Goal: Check status: Check status

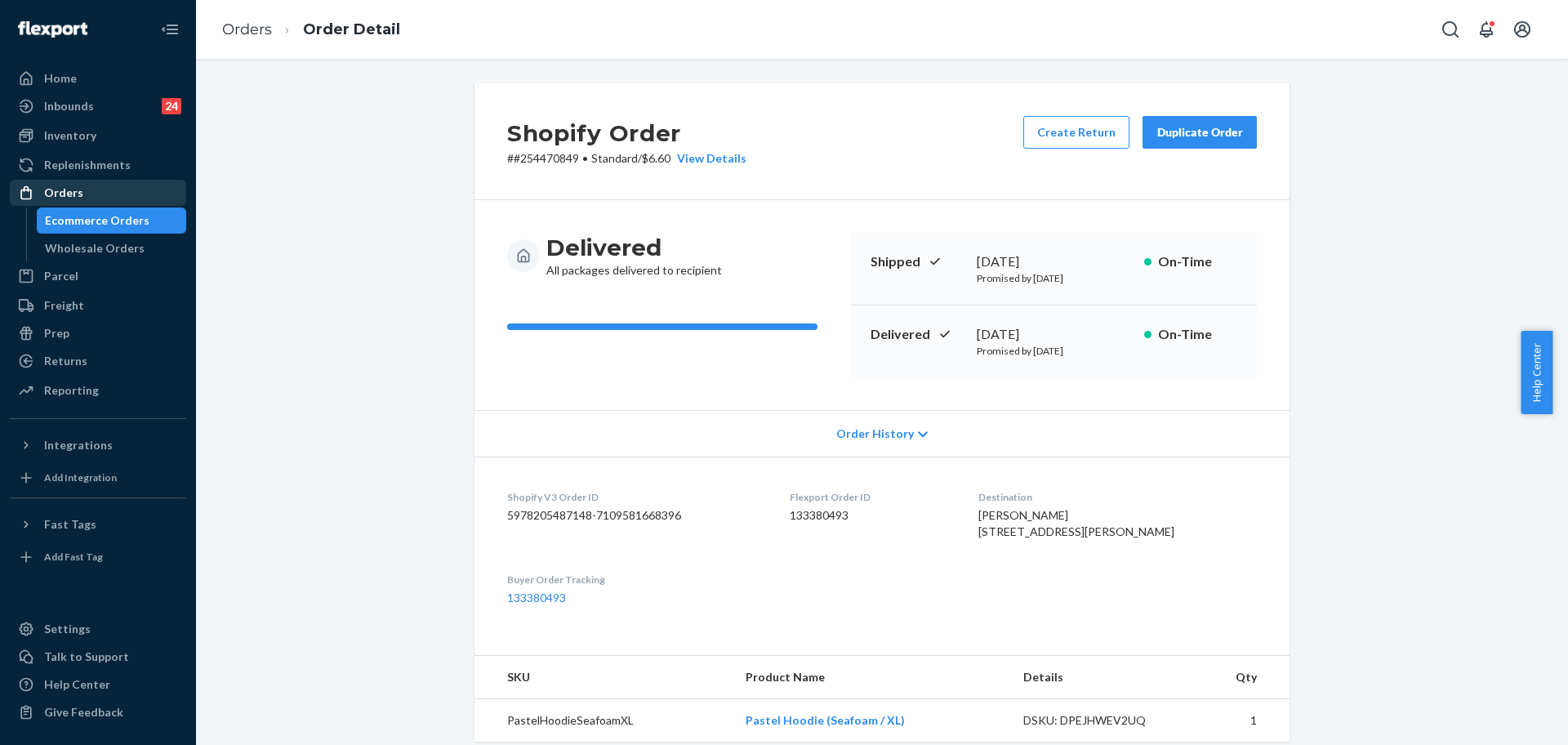
drag, startPoint x: 103, startPoint y: 191, endPoint x: 122, endPoint y: 194, distance: 19.2
click at [103, 191] on div "Orders" at bounding box center [98, 192] width 173 height 23
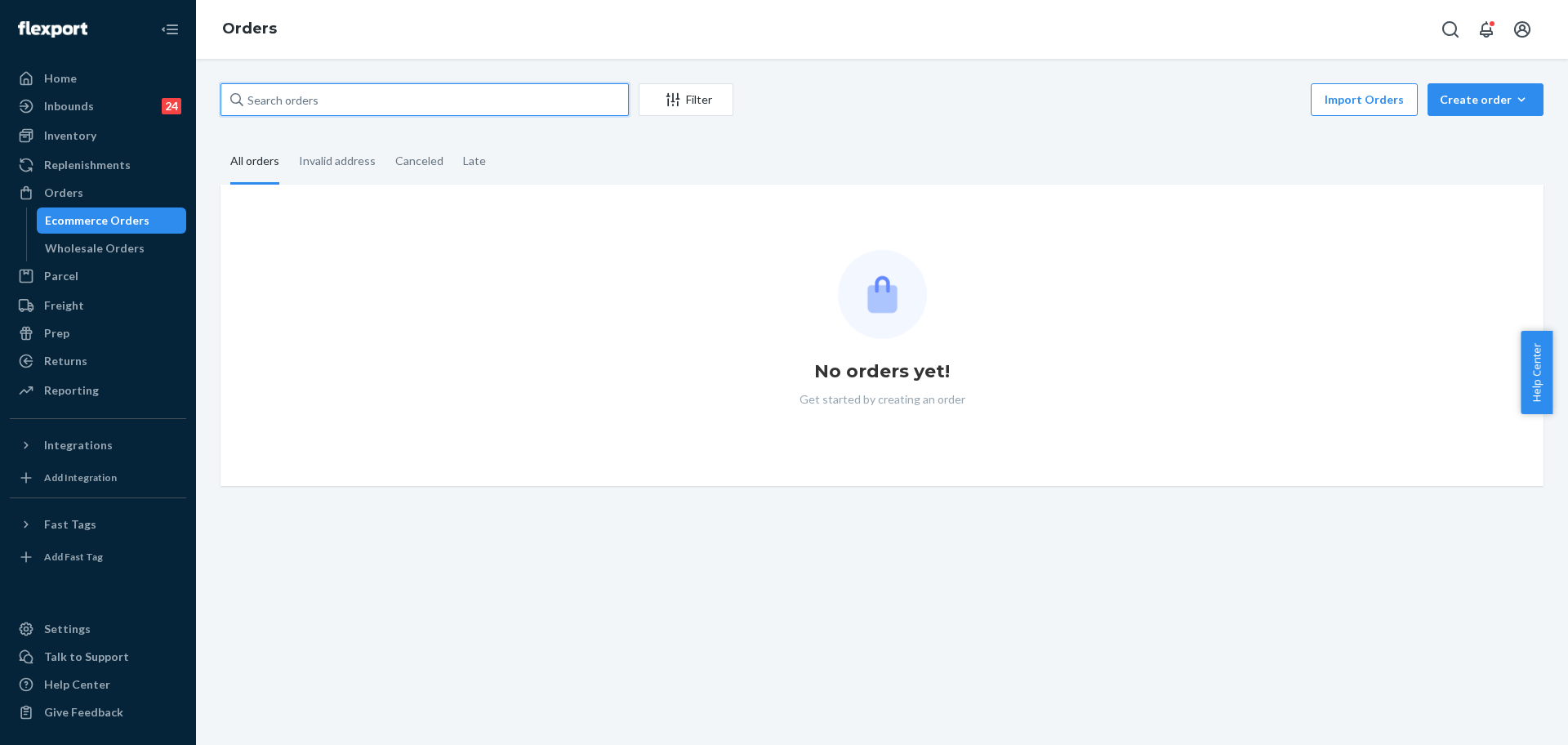
click at [368, 94] on input "text" at bounding box center [424, 99] width 408 height 33
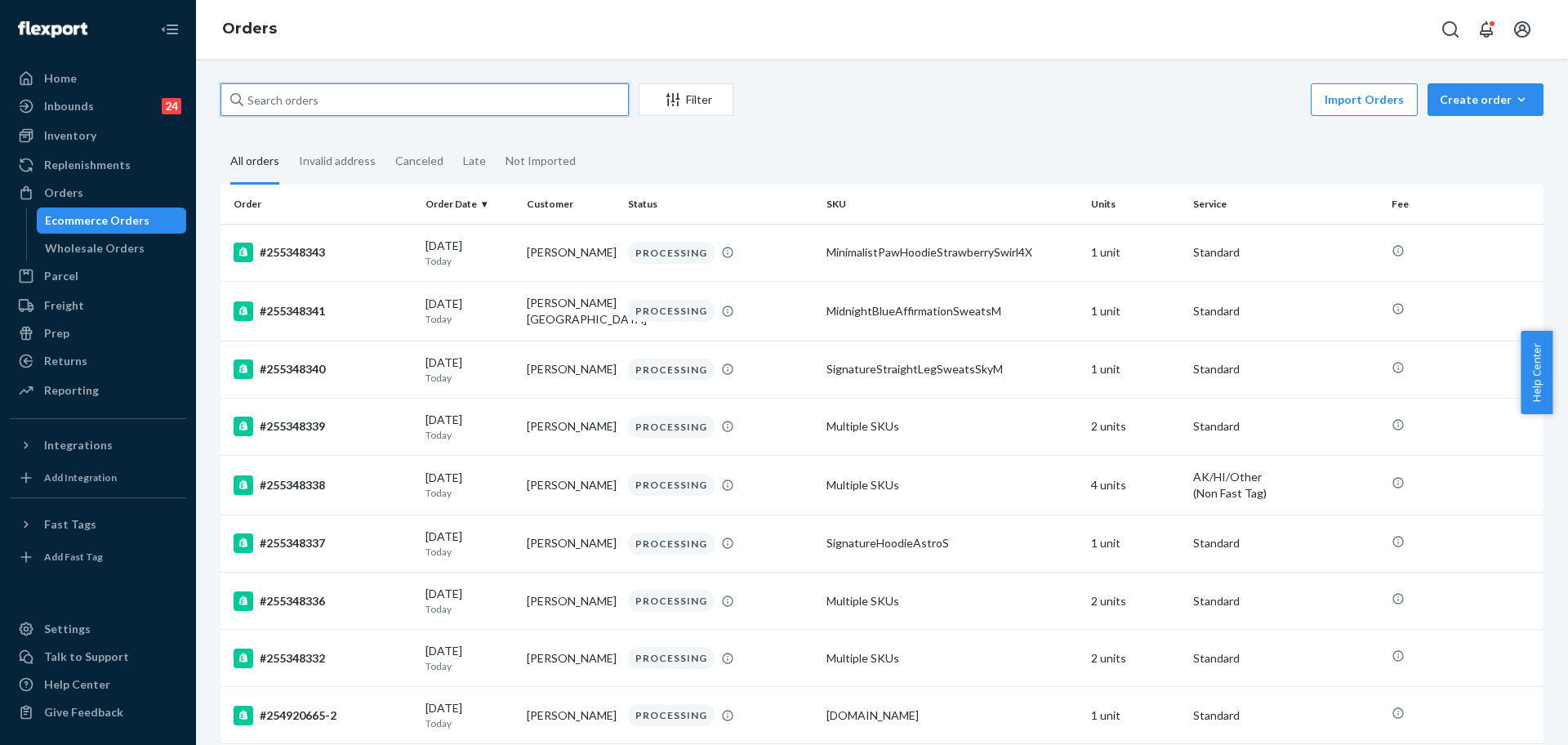
paste input "[PERSON_NAME]"
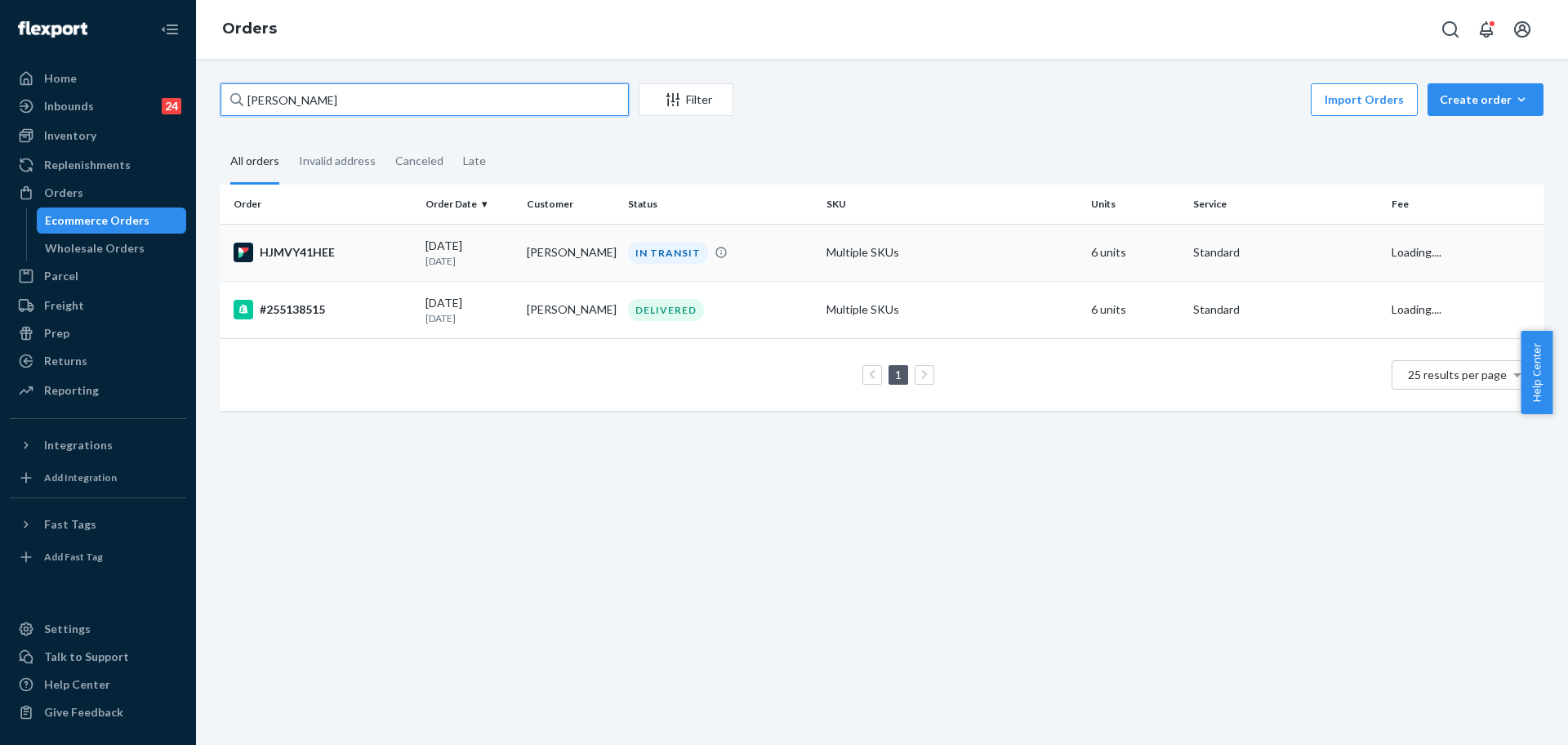
type input "[PERSON_NAME]"
click at [362, 259] on div "HJMVY41HEE" at bounding box center [323, 251] width 179 height 19
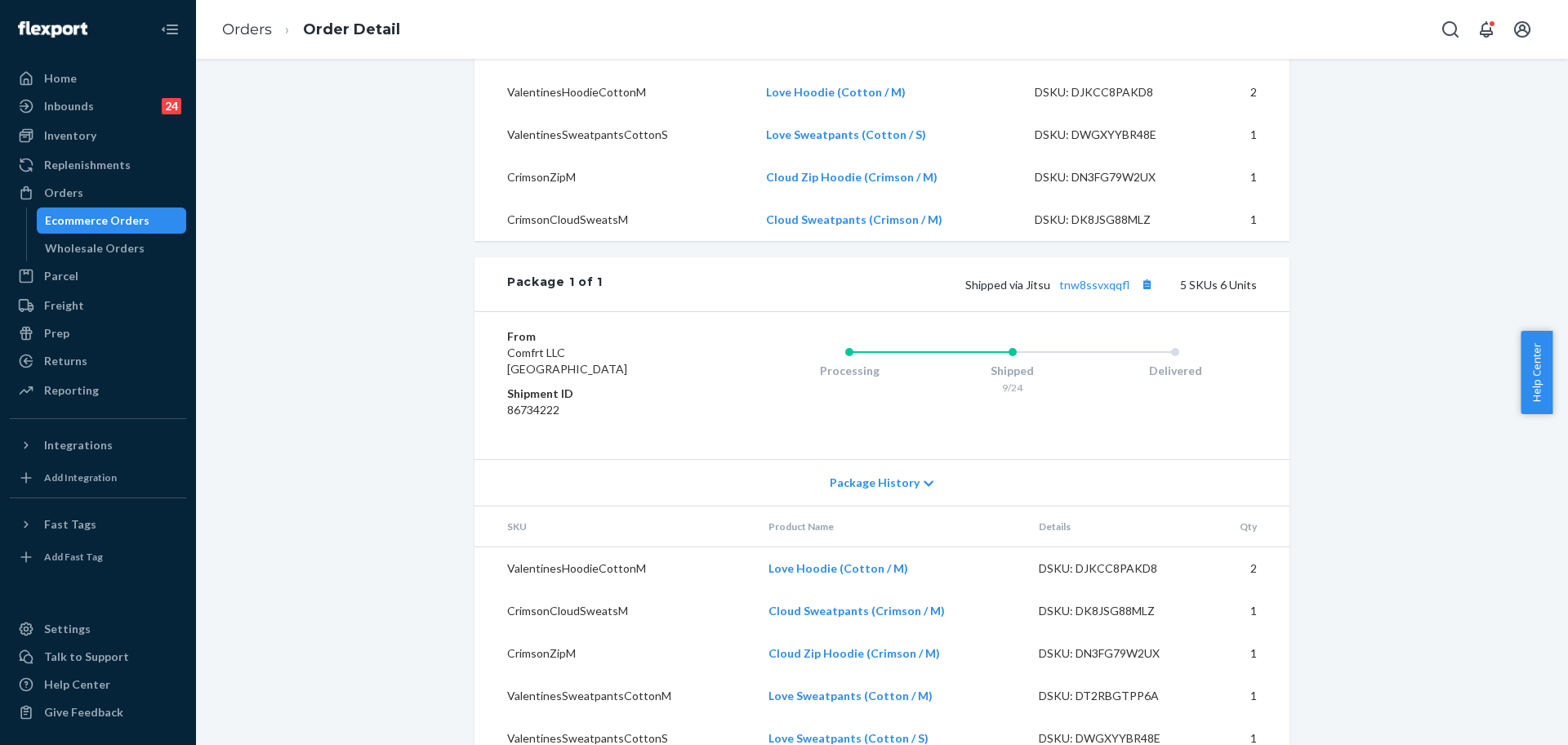
scroll to position [678, 0]
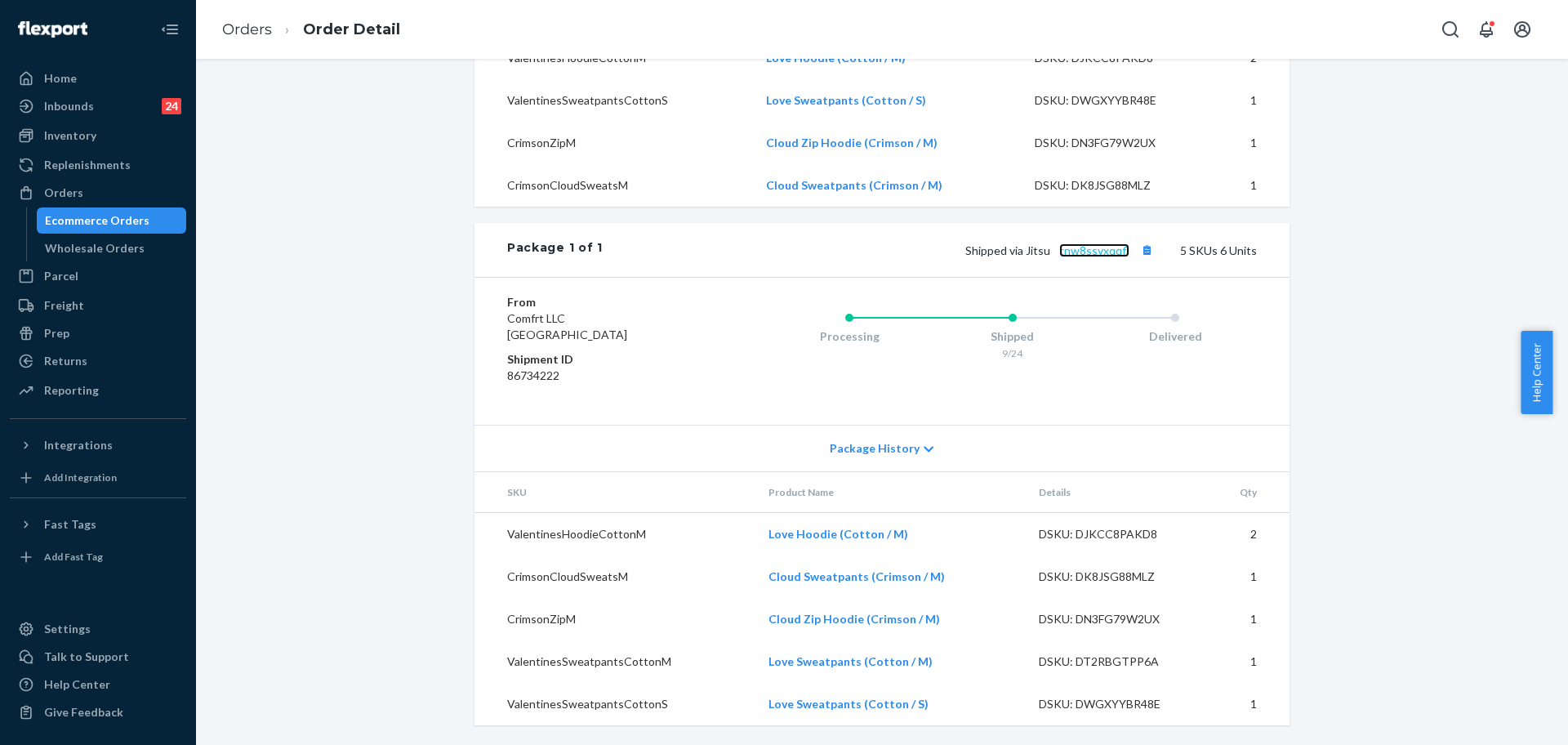
click at [1120, 254] on link "tnw8ssvxqqfl" at bounding box center [1094, 250] width 70 height 14
click at [59, 197] on div "Orders" at bounding box center [64, 192] width 39 height 16
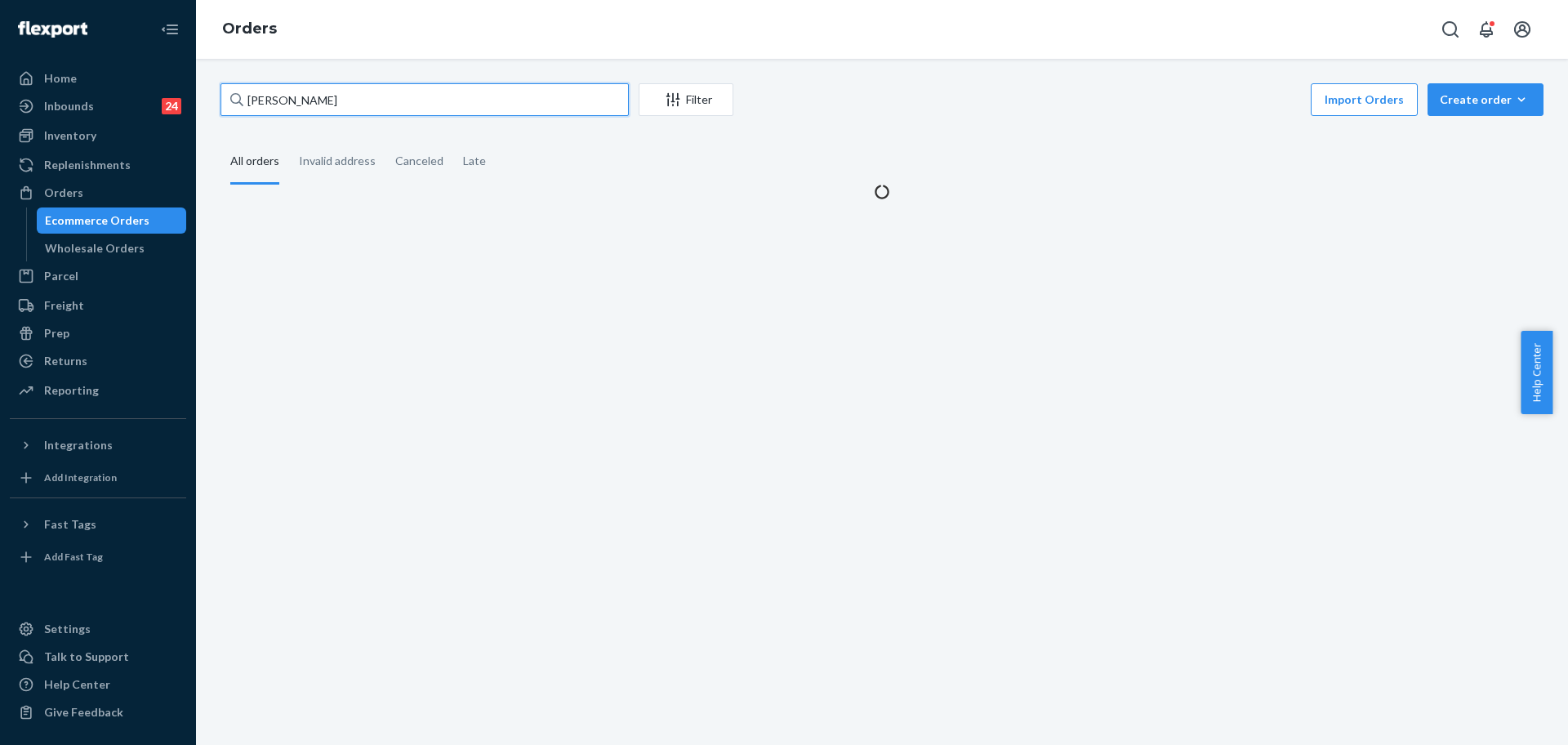
click at [359, 93] on input "[PERSON_NAME]" at bounding box center [424, 99] width 408 height 33
drag, startPoint x: 263, startPoint y: 96, endPoint x: 233, endPoint y: 96, distance: 30.0
click at [233, 96] on div "[PERSON_NAME]" at bounding box center [424, 99] width 408 height 33
paste input "255215770"
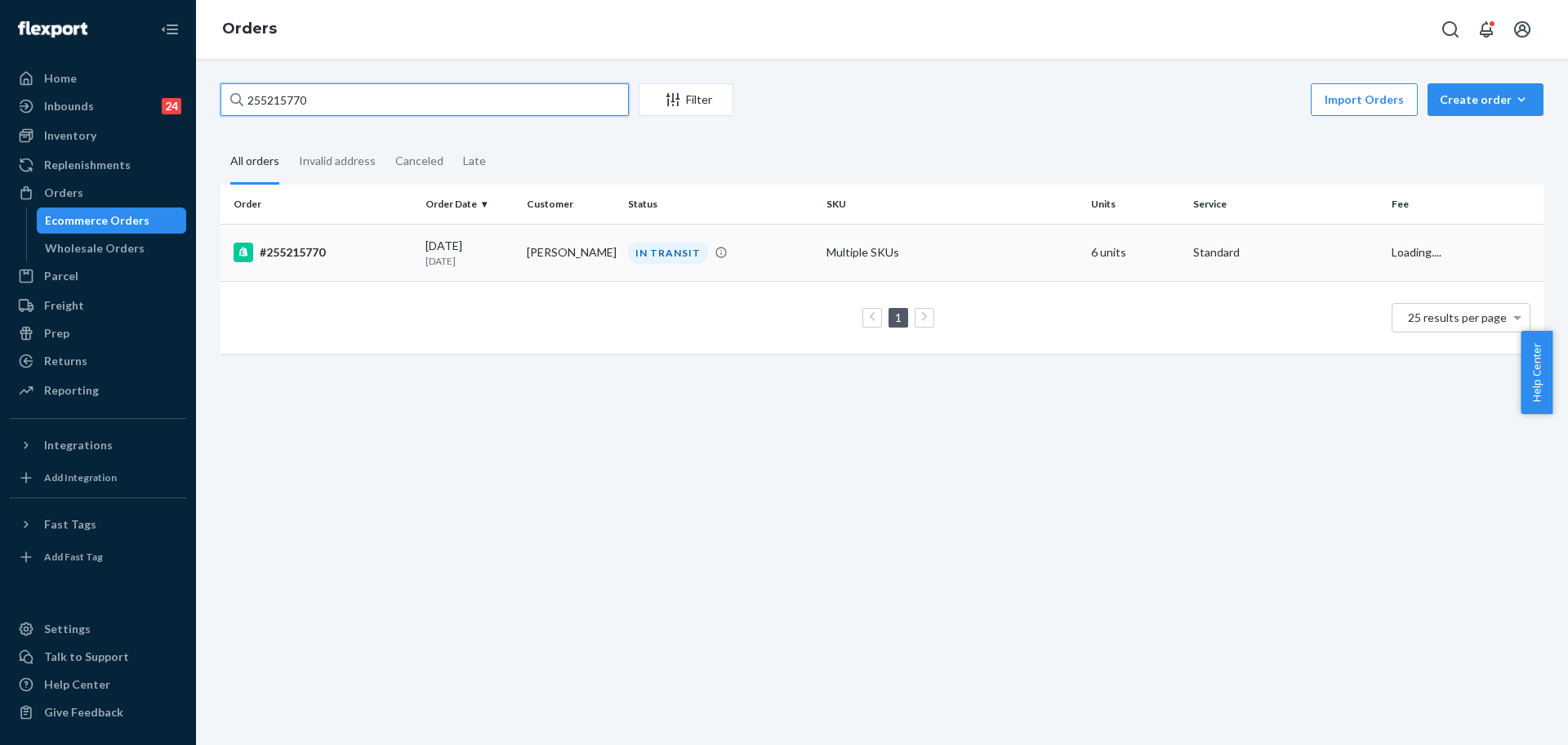
type input "255215770"
click at [419, 257] on td "[DATE] [DATE]" at bounding box center [469, 252] width 101 height 57
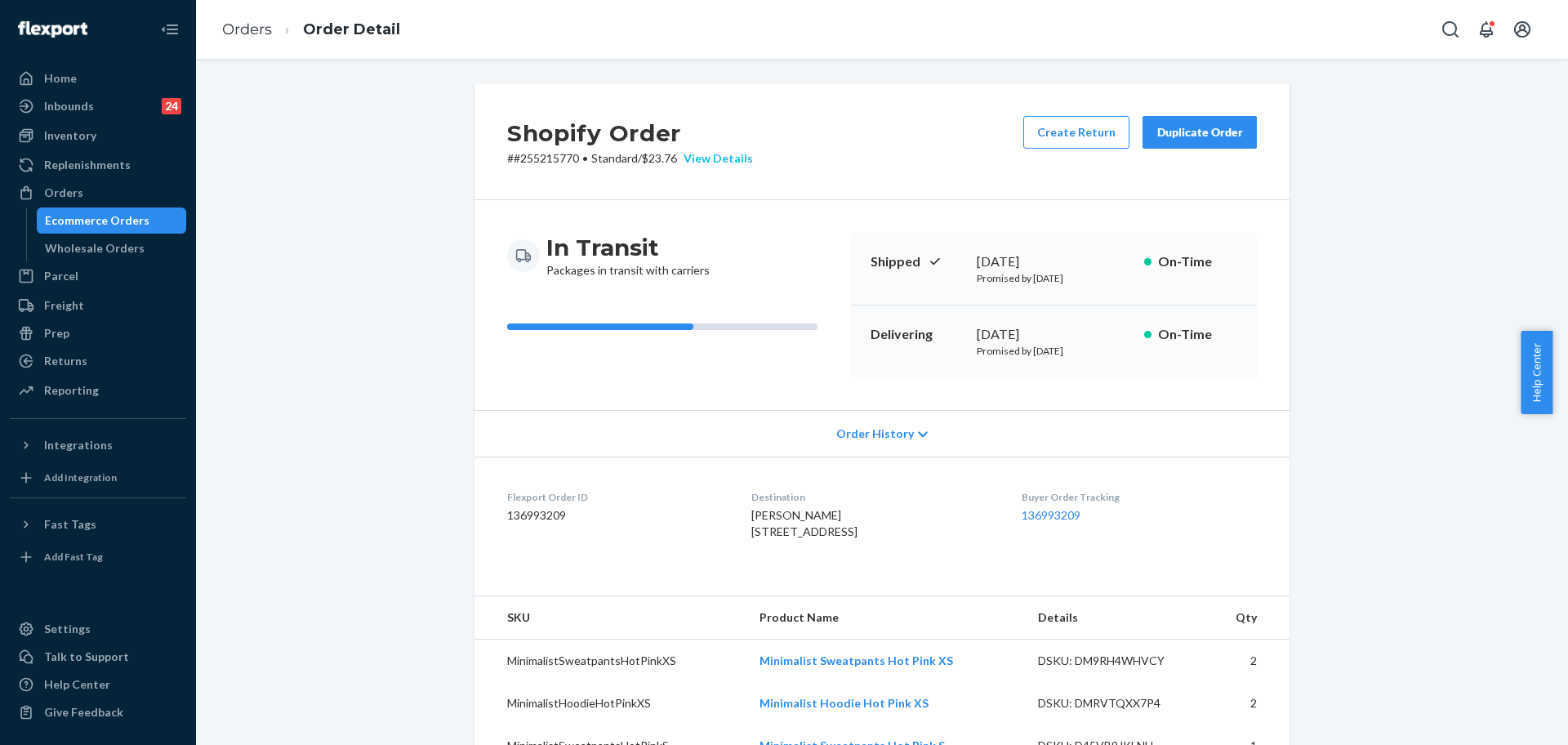
click at [692, 158] on div "View Details" at bounding box center [715, 158] width 76 height 16
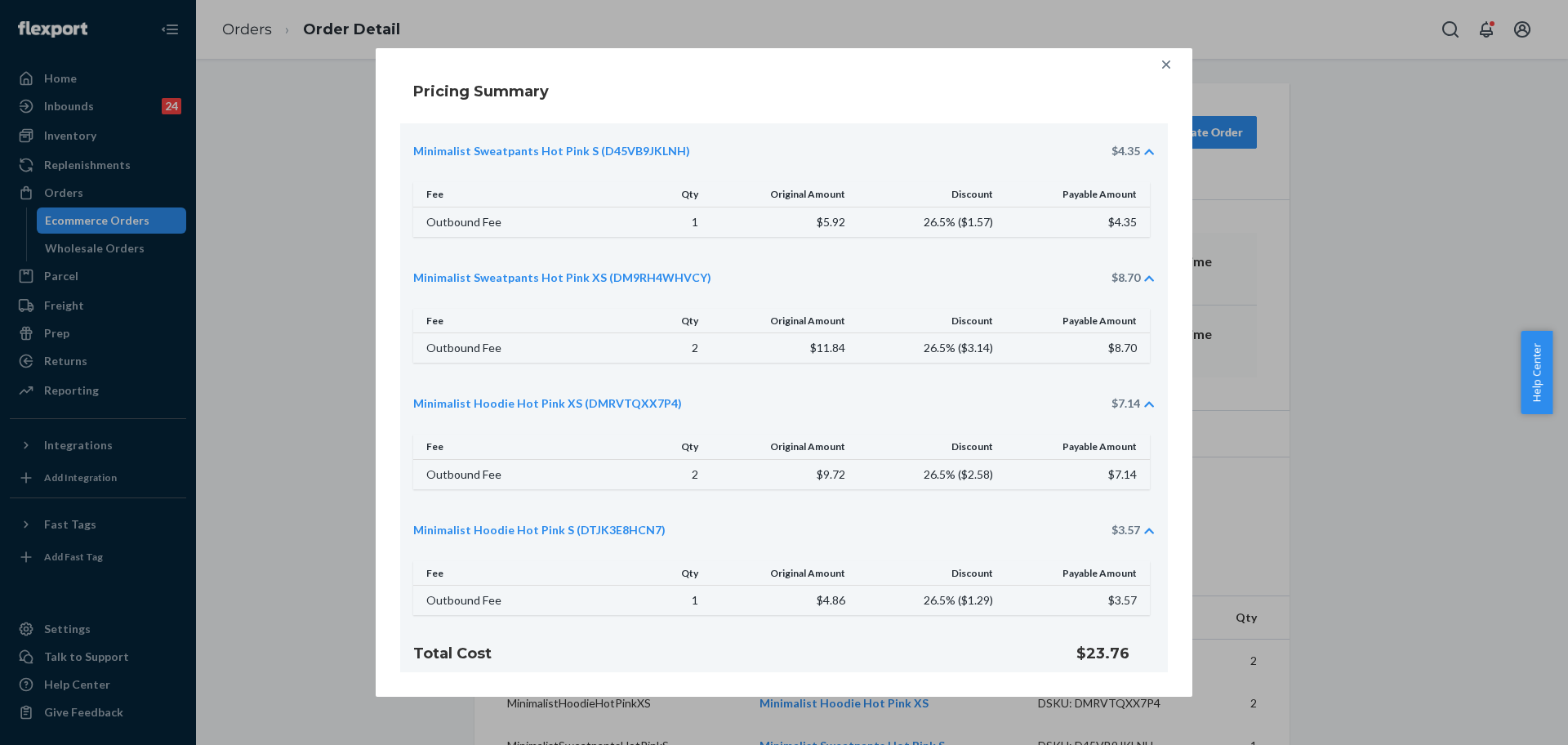
click at [1161, 58] on icon at bounding box center [1166, 64] width 16 height 16
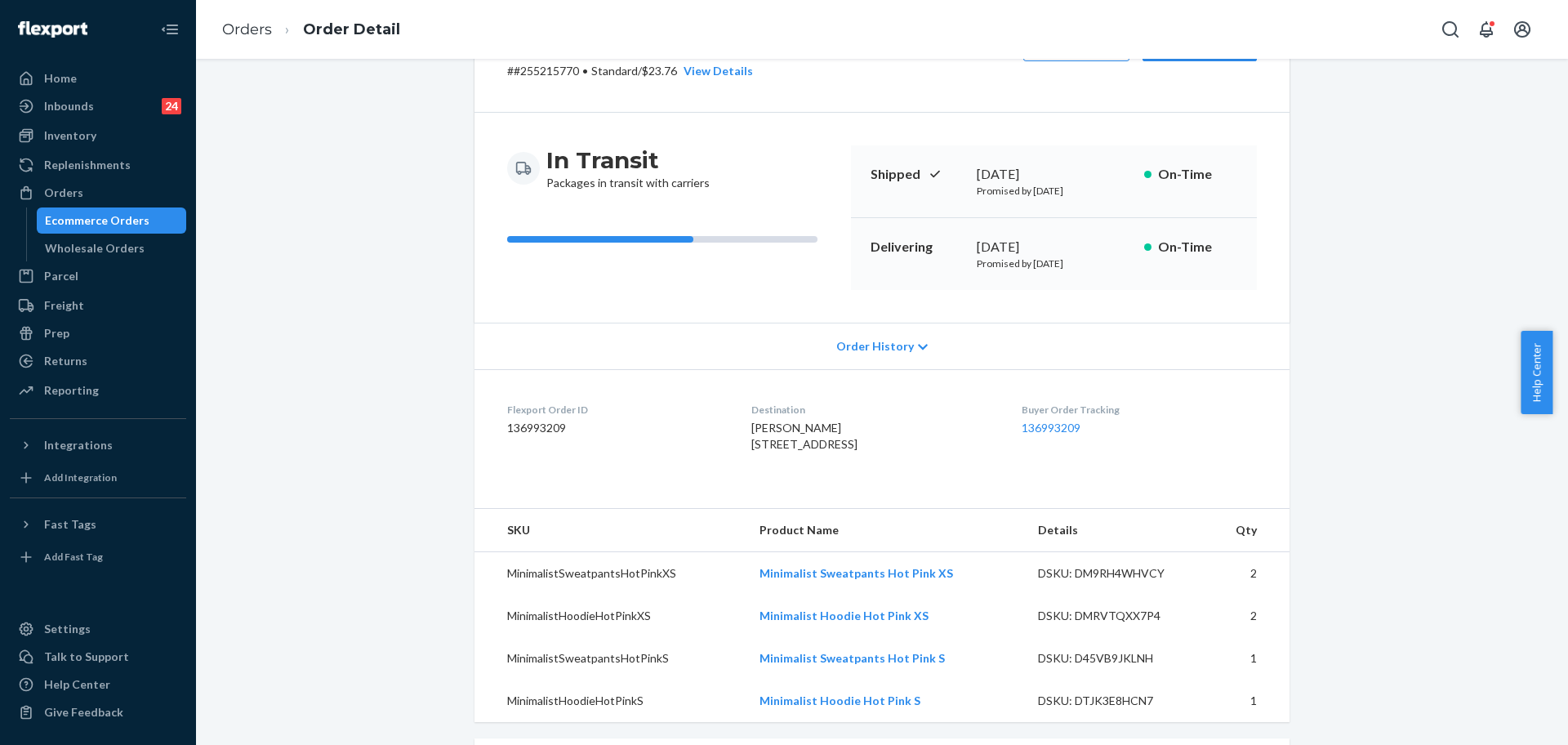
scroll to position [204, 0]
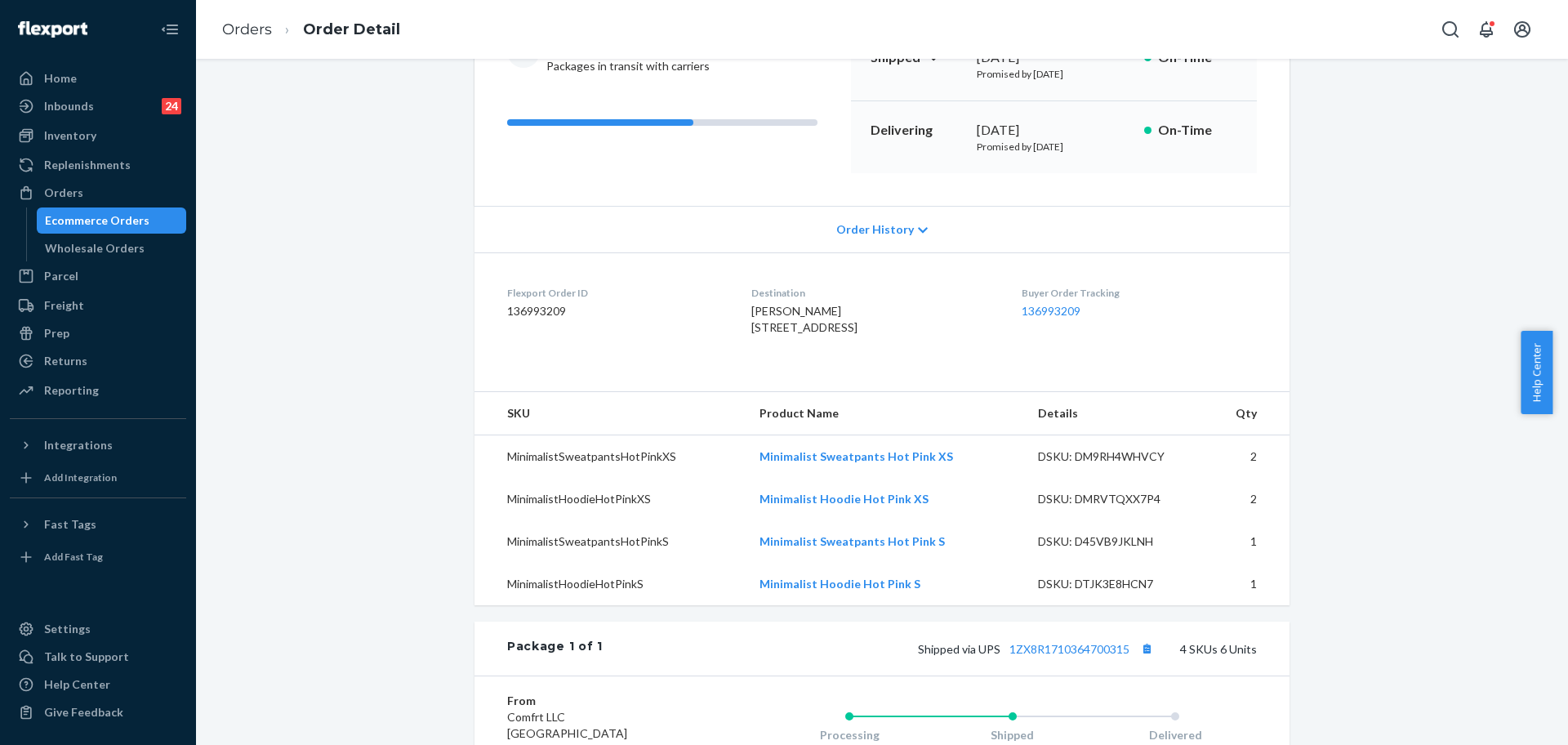
drag, startPoint x: 73, startPoint y: 191, endPoint x: 681, endPoint y: 221, distance: 608.7
click at [74, 192] on div "Orders" at bounding box center [64, 192] width 39 height 16
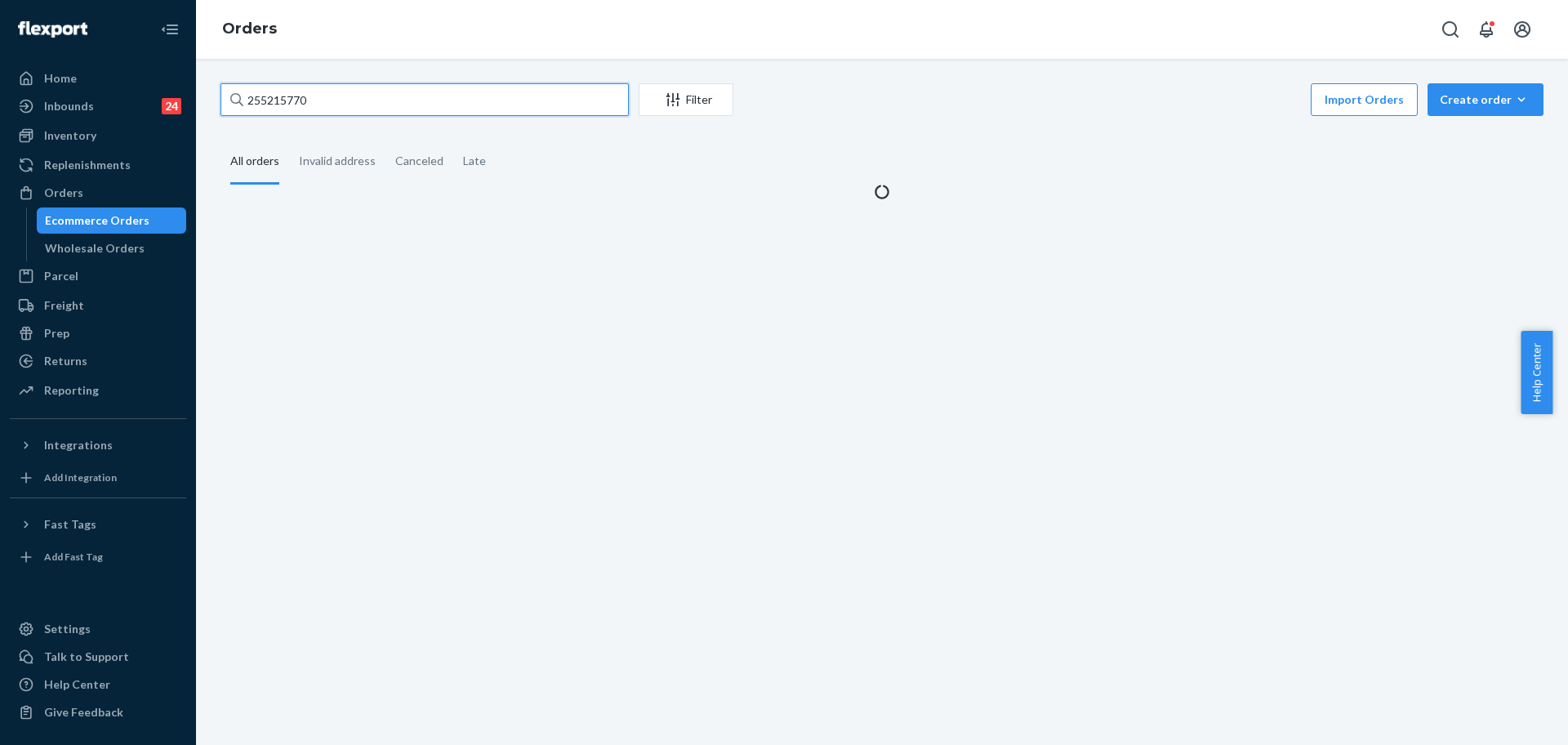
click at [371, 100] on input "255215770" at bounding box center [424, 99] width 408 height 33
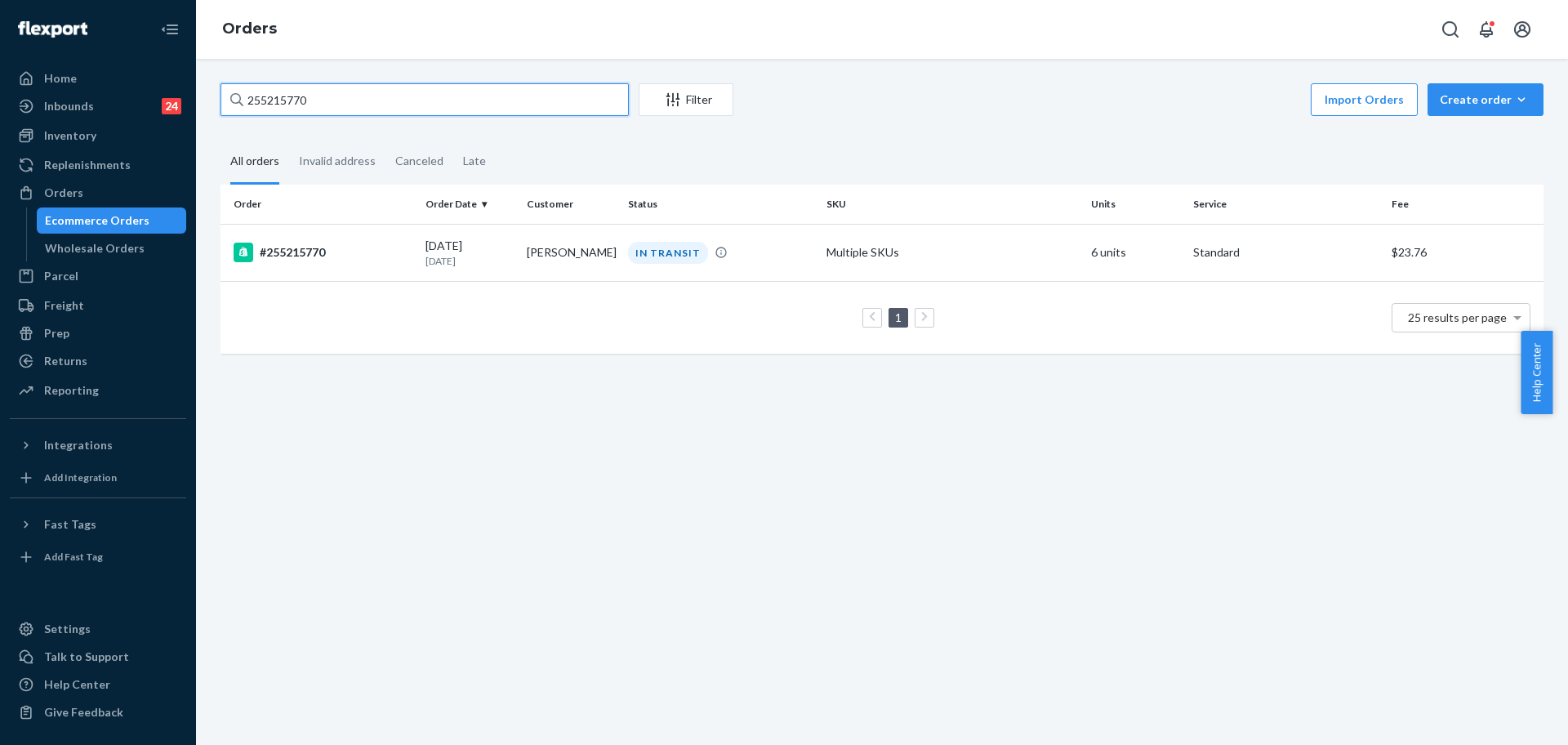
paste input "Alivia Murphy"
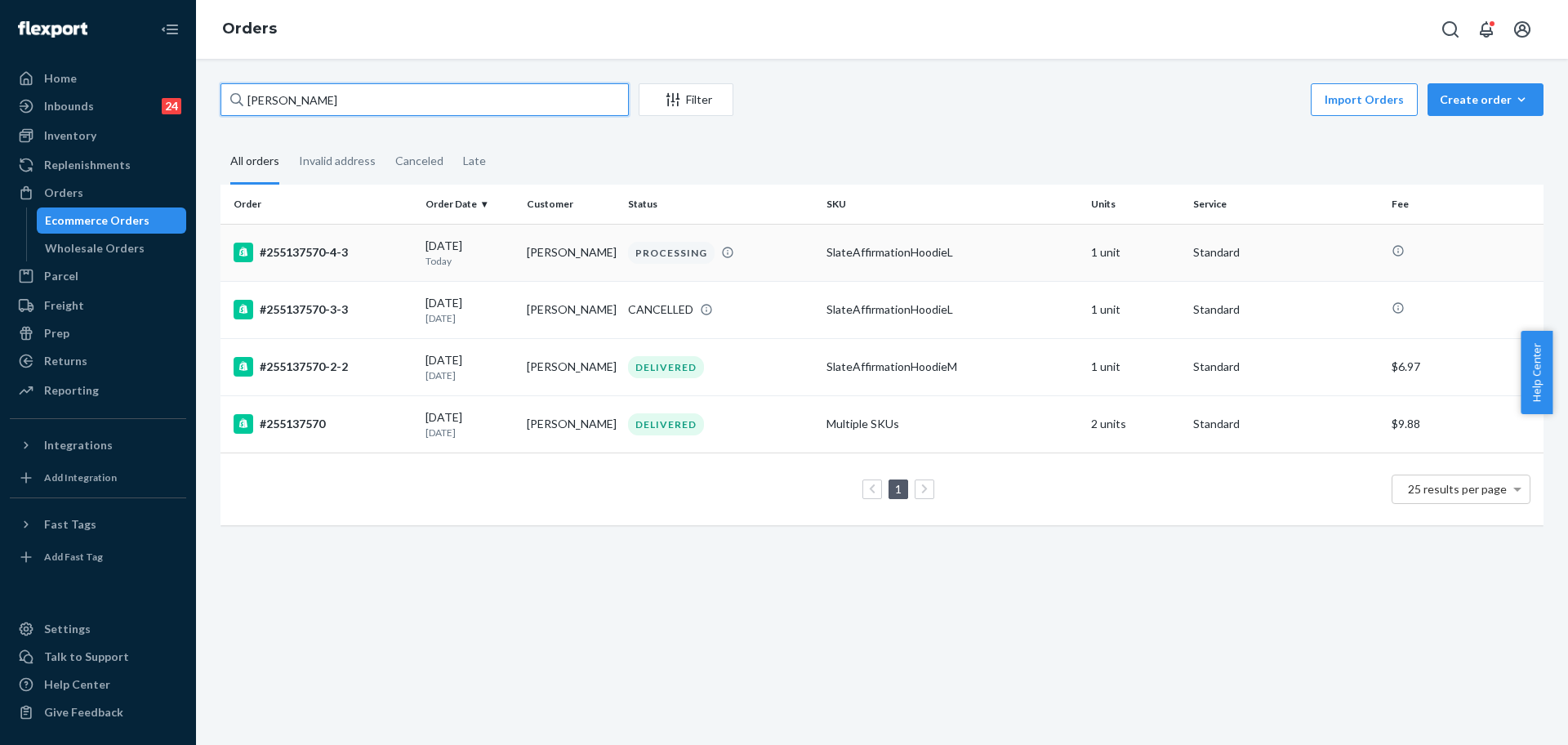
type input "Alivia Murphy"
click at [380, 252] on div "#255137570-4-3" at bounding box center [323, 251] width 179 height 19
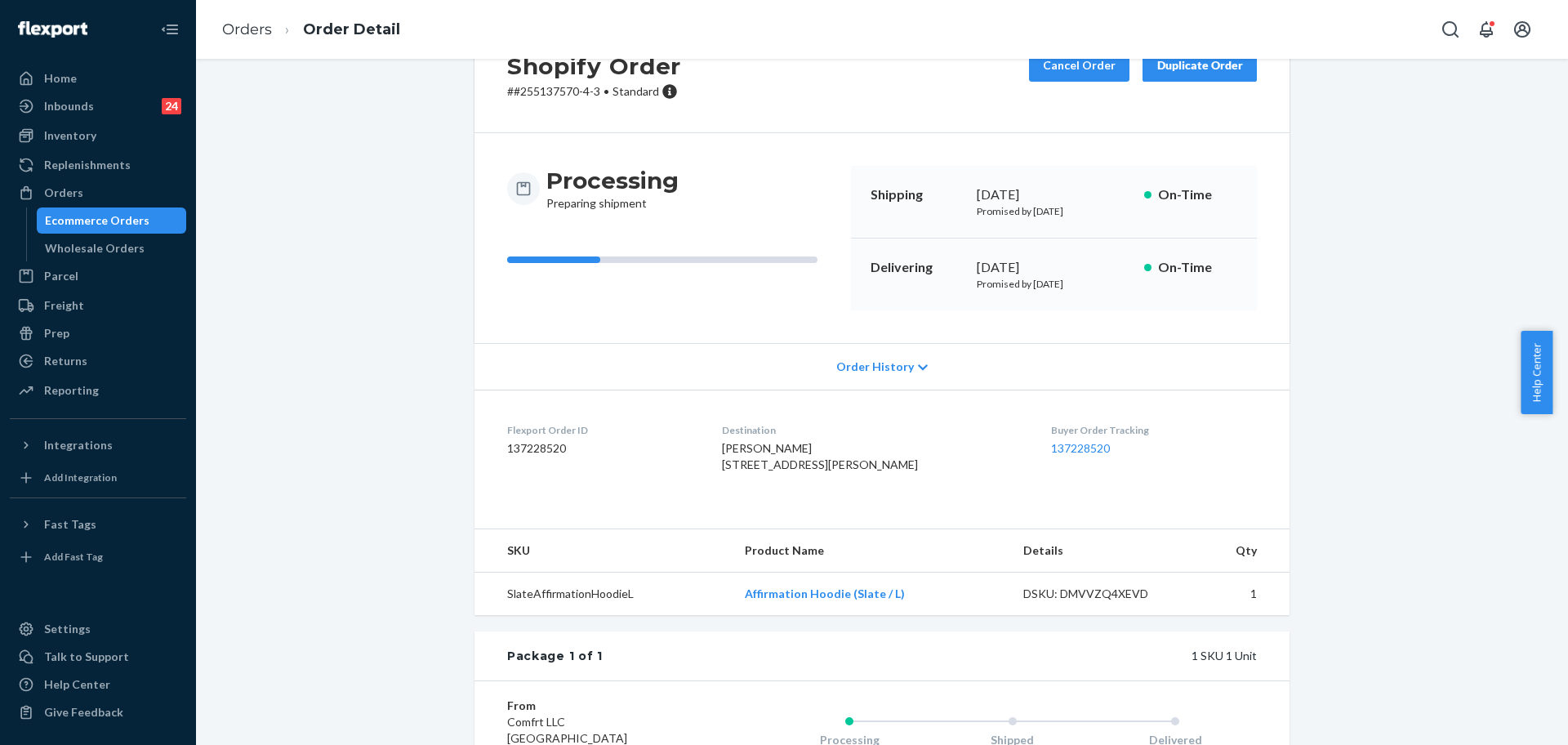
scroll to position [102, 0]
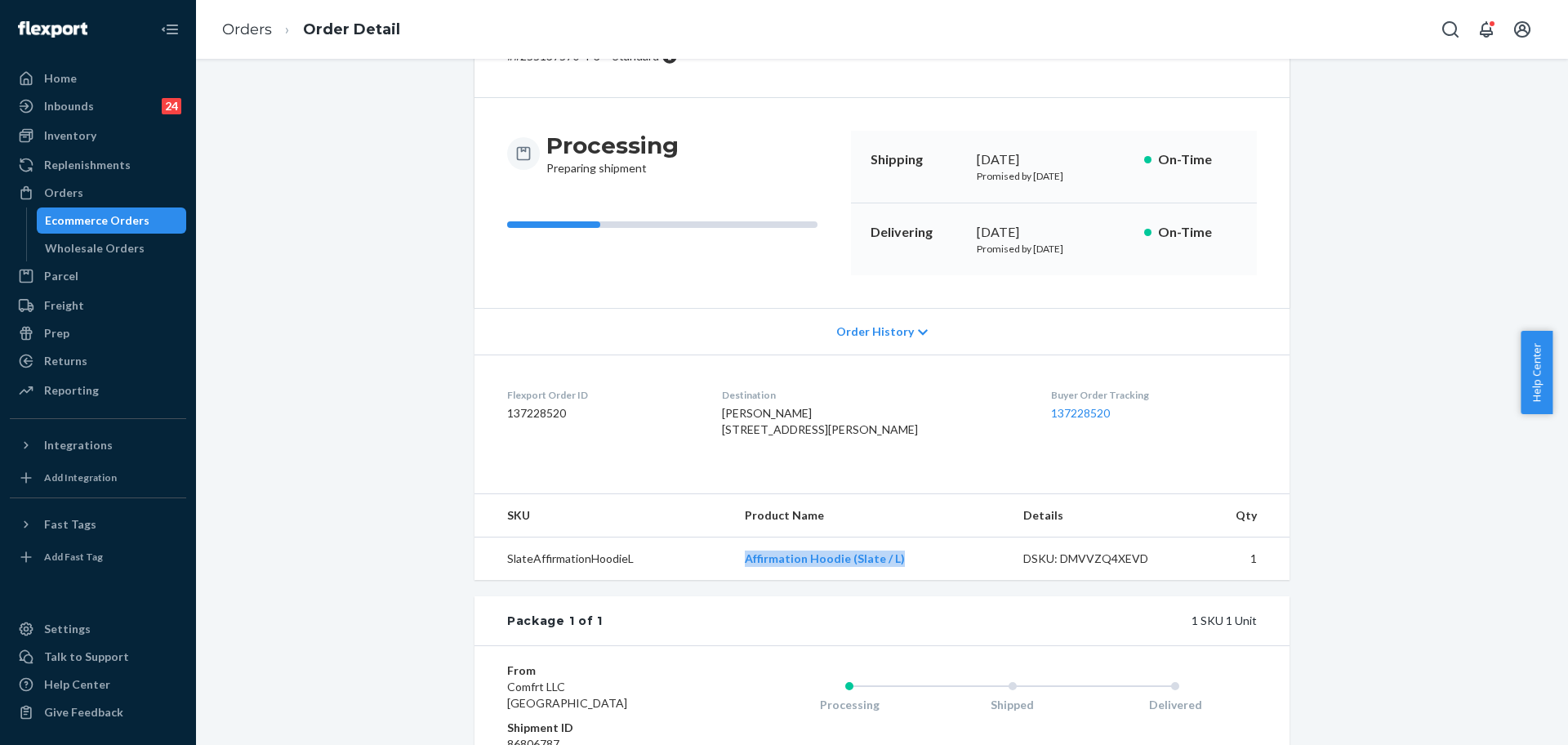
drag, startPoint x: 911, startPoint y: 598, endPoint x: 737, endPoint y: 608, distance: 174.3
click at [737, 581] on td "Affirmation Hoodie (Slate / L)" at bounding box center [871, 559] width 278 height 44
copy link "Affirmation Hoodie (Slate / L)"
